Goal: Task Accomplishment & Management: Manage account settings

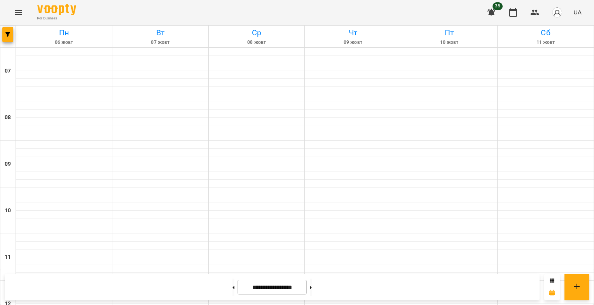
scroll to position [471, 0]
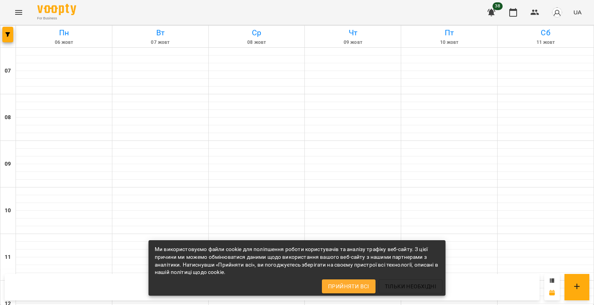
scroll to position [477, 0]
click at [8, 35] on icon "button" at bounding box center [7, 34] width 5 height 5
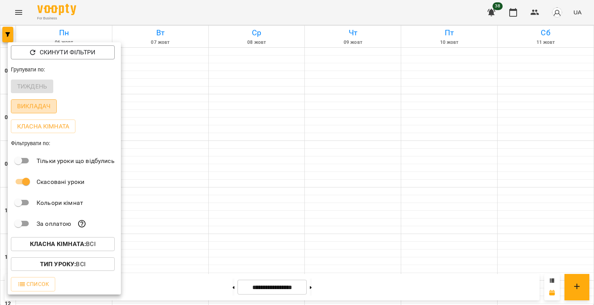
click at [33, 109] on p "Викладач" at bounding box center [33, 106] width 33 height 9
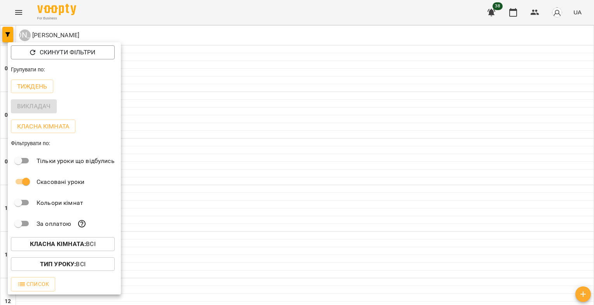
drag, startPoint x: 589, startPoint y: 86, endPoint x: 591, endPoint y: 108, distance: 21.5
click at [591, 108] on div at bounding box center [297, 152] width 594 height 305
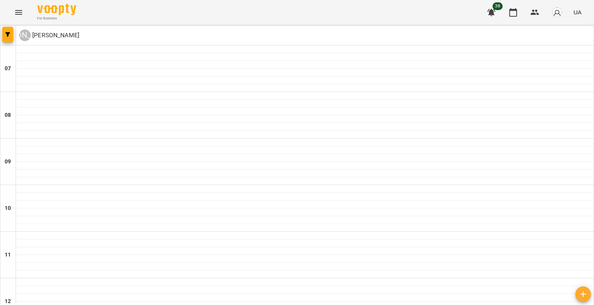
scroll to position [491, 0]
click at [6, 36] on icon "button" at bounding box center [7, 34] width 5 height 5
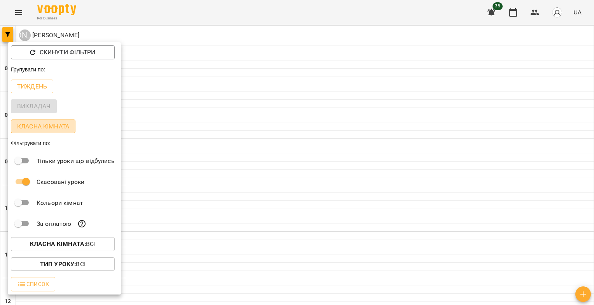
click at [47, 126] on p "Класна кімната" at bounding box center [43, 126] width 52 height 9
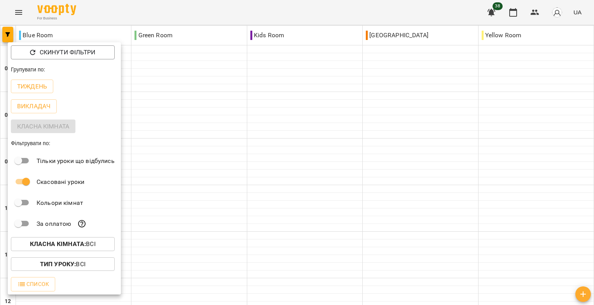
click at [590, 78] on div at bounding box center [297, 152] width 594 height 305
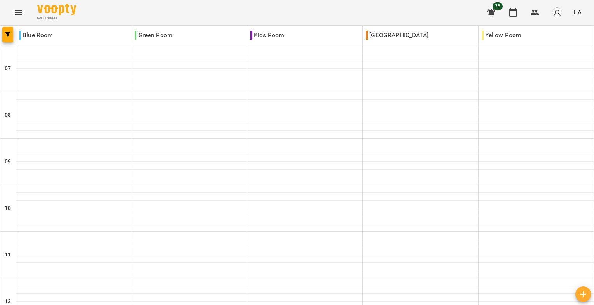
scroll to position [0, 0]
click at [8, 38] on button "button" at bounding box center [7, 35] width 11 height 16
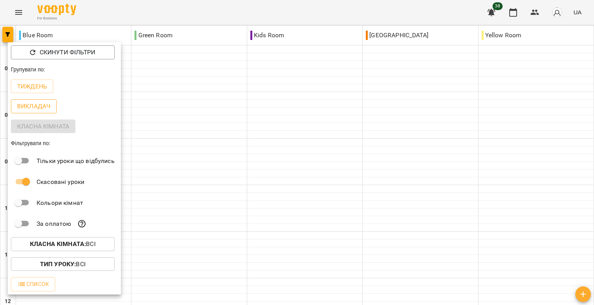
click at [37, 108] on p "Викладач" at bounding box center [33, 106] width 33 height 9
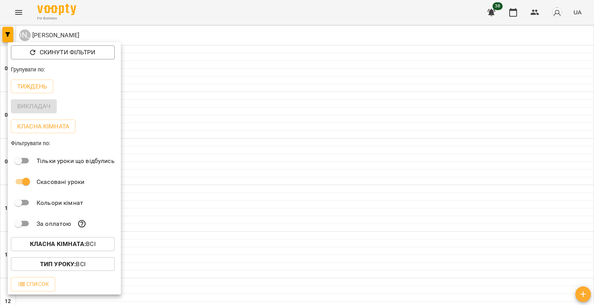
click at [589, 91] on div at bounding box center [297, 152] width 594 height 305
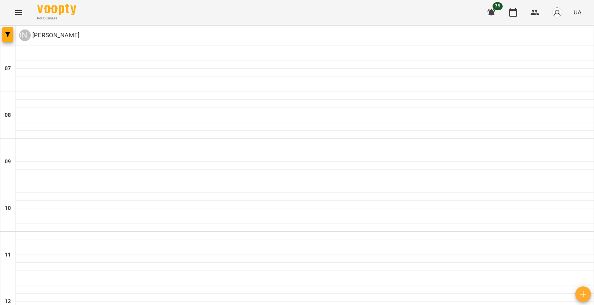
type input "**********"
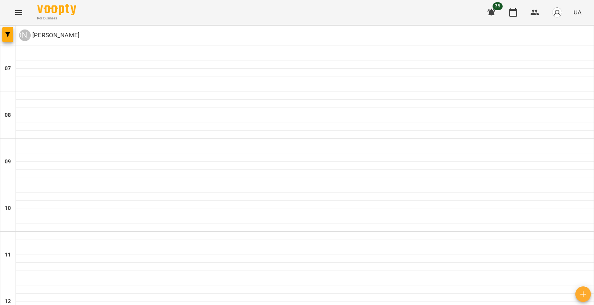
type input "**********"
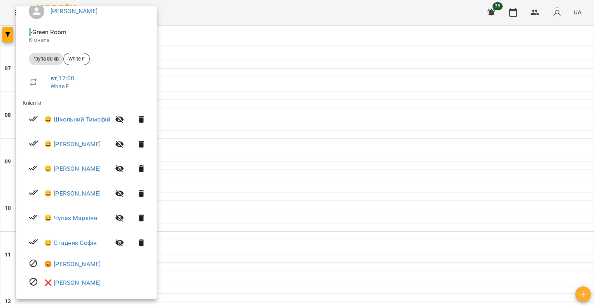
scroll to position [81, 0]
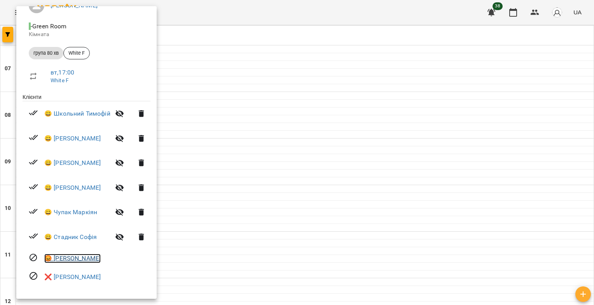
click at [79, 258] on link "😡 Приходько Софія" at bounding box center [72, 258] width 56 height 9
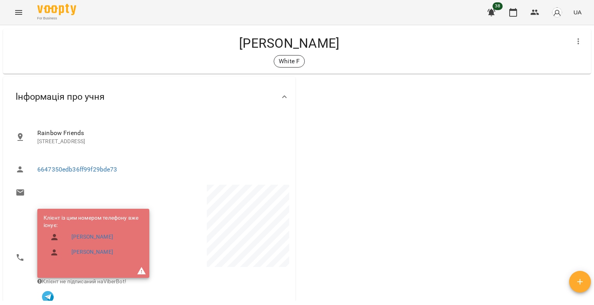
scroll to position [9, 0]
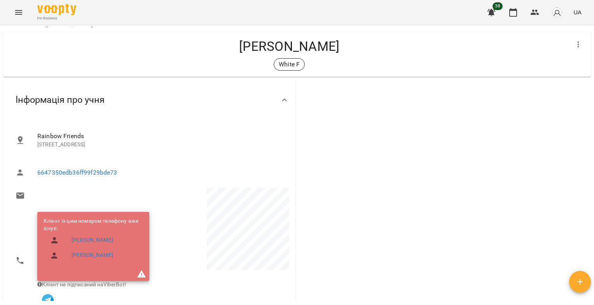
click at [144, 193] on li at bounding box center [78, 196] width 138 height 16
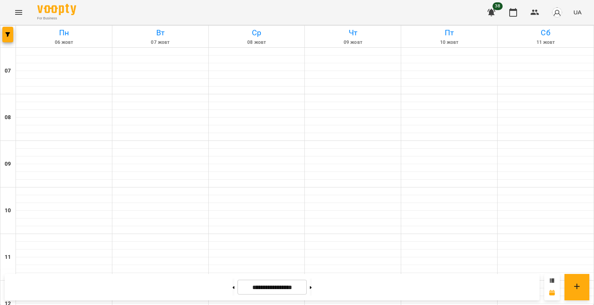
scroll to position [437, 0]
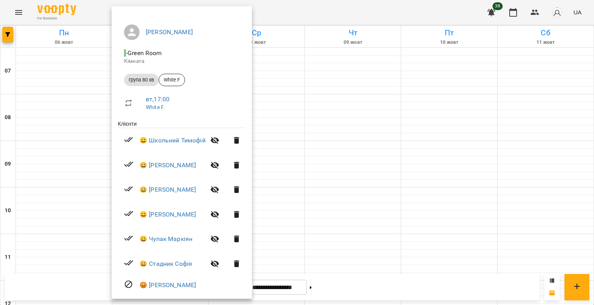
scroll to position [81, 0]
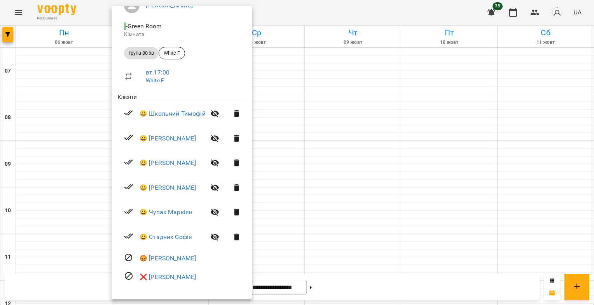
click at [350, 12] on div at bounding box center [297, 152] width 594 height 305
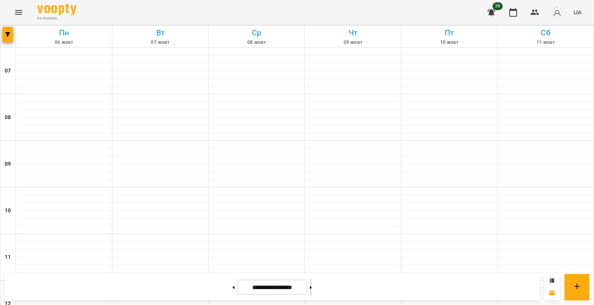
click at [312, 286] on icon at bounding box center [311, 287] width 2 height 3
type input "**********"
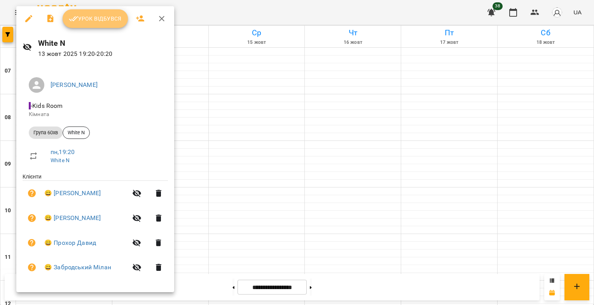
click at [89, 18] on span "Урок відбувся" at bounding box center [95, 18] width 53 height 9
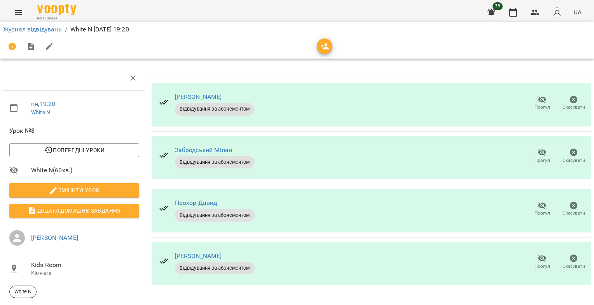
scroll to position [3, 0]
click at [538, 152] on icon "button" at bounding box center [542, 152] width 9 height 7
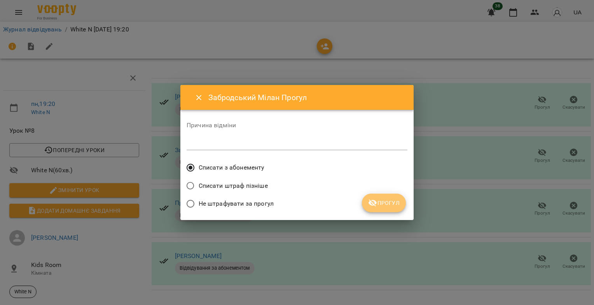
click at [384, 204] on span "Прогул" at bounding box center [383, 202] width 31 height 9
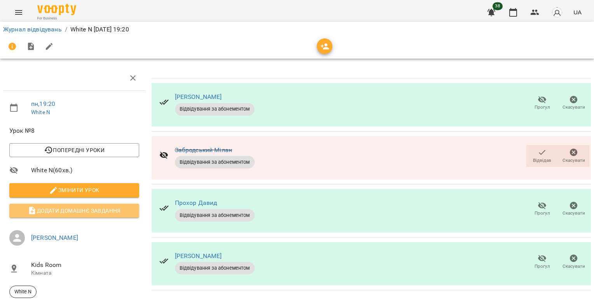
click at [99, 210] on span "Додати домашнє завдання" at bounding box center [74, 210] width 117 height 9
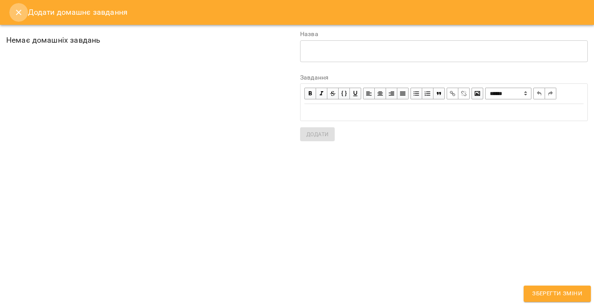
click at [16, 12] on icon "Close" at bounding box center [18, 12] width 9 height 9
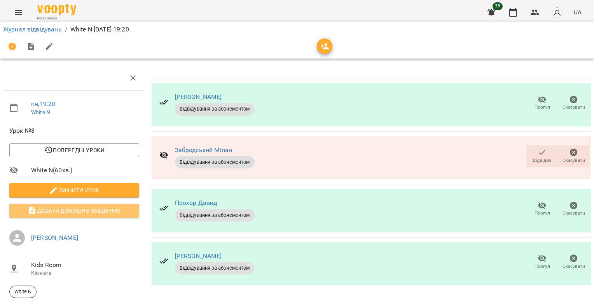
click at [83, 209] on span "Додати домашнє завдання" at bounding box center [74, 210] width 117 height 9
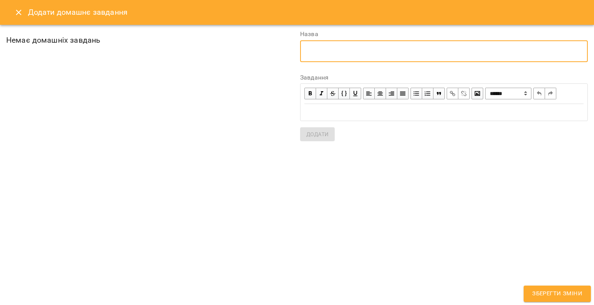
click at [320, 50] on textarea at bounding box center [443, 50] width 277 height 7
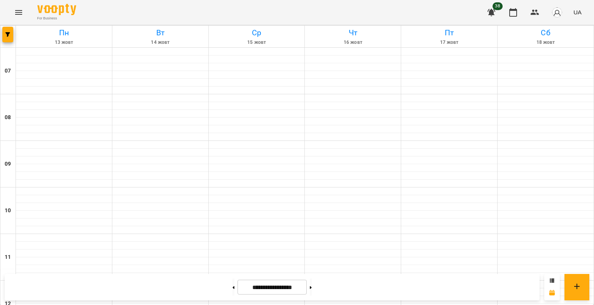
scroll to position [421, 0]
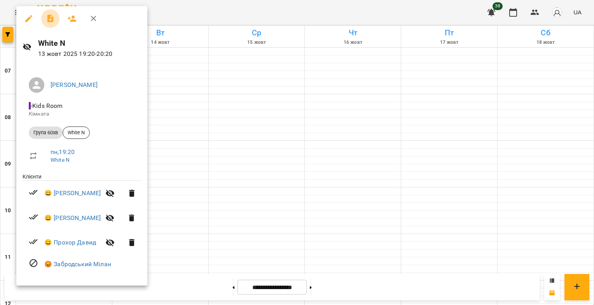
click at [49, 16] on icon "button" at bounding box center [50, 19] width 6 height 8
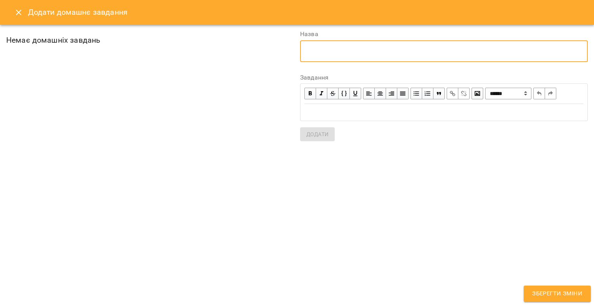
click at [314, 52] on textarea at bounding box center [443, 50] width 277 height 7
type textarea "**********"
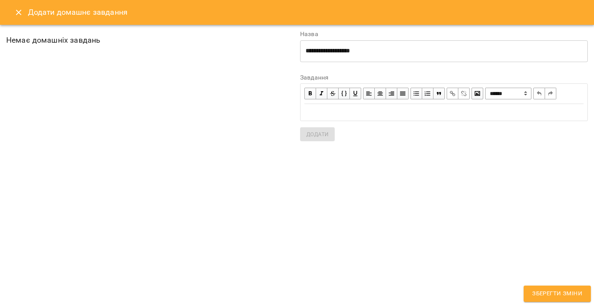
click at [358, 110] on div "Edit text" at bounding box center [443, 112] width 279 height 9
click at [324, 134] on span "Додати" at bounding box center [317, 134] width 22 height 9
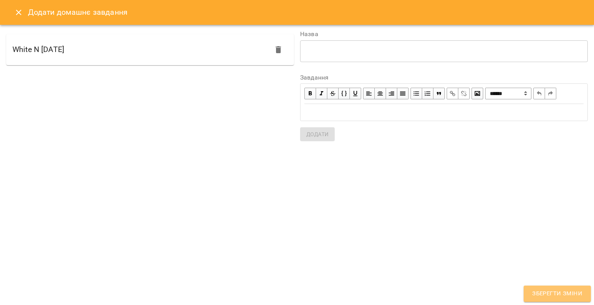
click at [557, 293] on span "Зберегти зміни" at bounding box center [557, 294] width 50 height 10
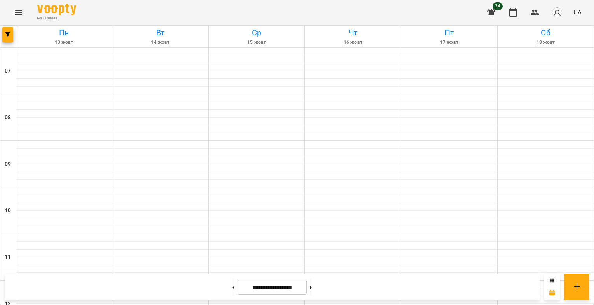
scroll to position [477, 0]
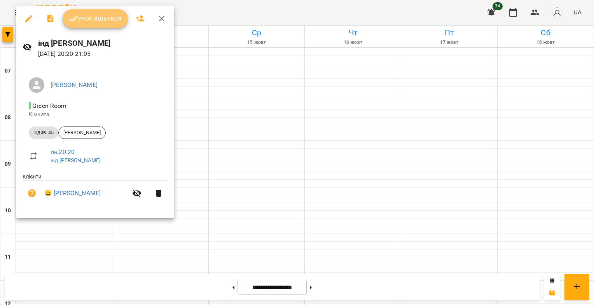
click at [103, 17] on span "Урок відбувся" at bounding box center [95, 18] width 53 height 9
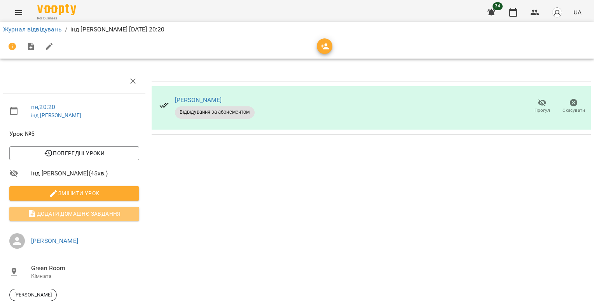
click at [101, 212] on span "Додати домашнє завдання" at bounding box center [74, 213] width 117 height 9
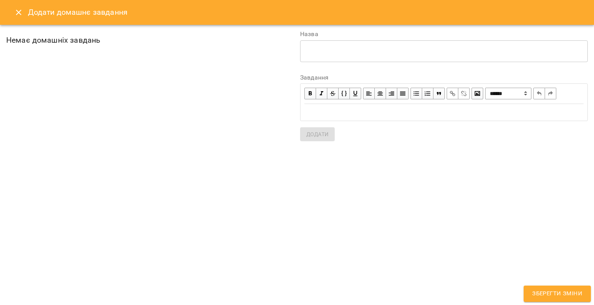
click at [356, 48] on textarea at bounding box center [443, 50] width 277 height 7
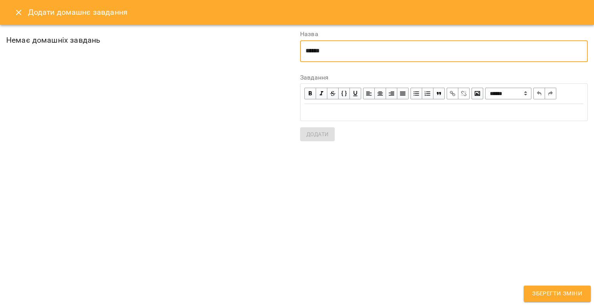
type textarea "******"
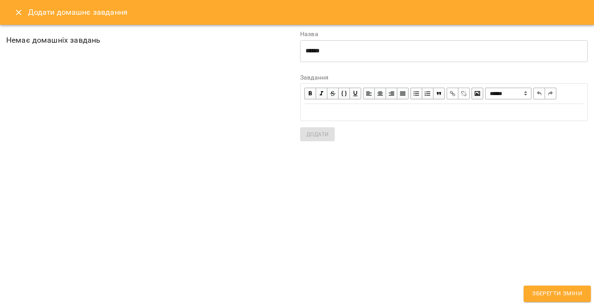
click at [334, 115] on div "Edit text" at bounding box center [443, 112] width 279 height 9
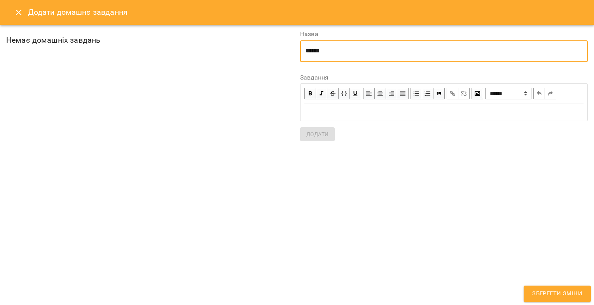
drag, startPoint x: 329, startPoint y: 53, endPoint x: 279, endPoint y: 47, distance: 50.1
click at [279, 47] on div "**********" at bounding box center [297, 86] width 594 height 123
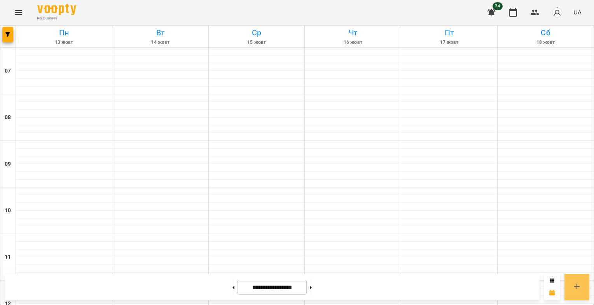
scroll to position [463, 0]
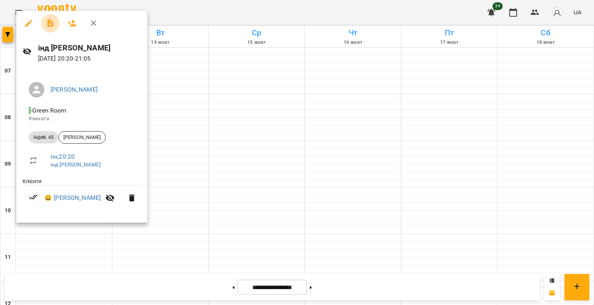
click at [49, 23] on icon "button" at bounding box center [50, 23] width 6 height 8
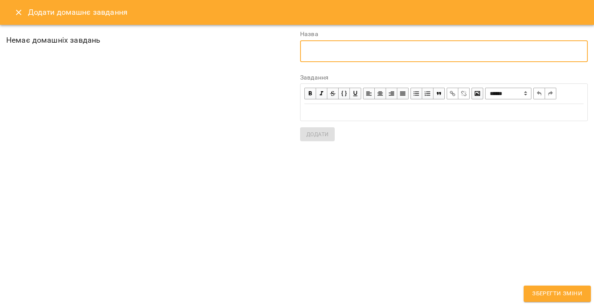
click at [332, 48] on textarea at bounding box center [443, 50] width 277 height 7
type textarea "*"
